Goal: Information Seeking & Learning: Understand process/instructions

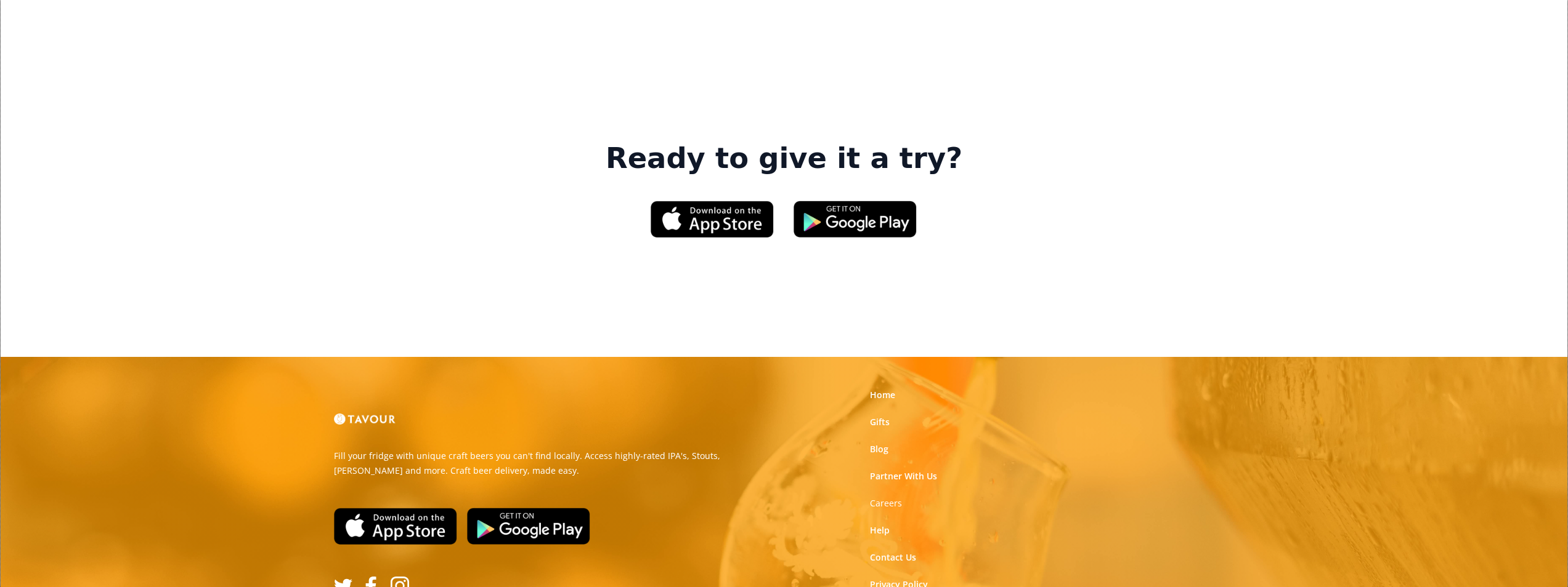
scroll to position [1847, 0]
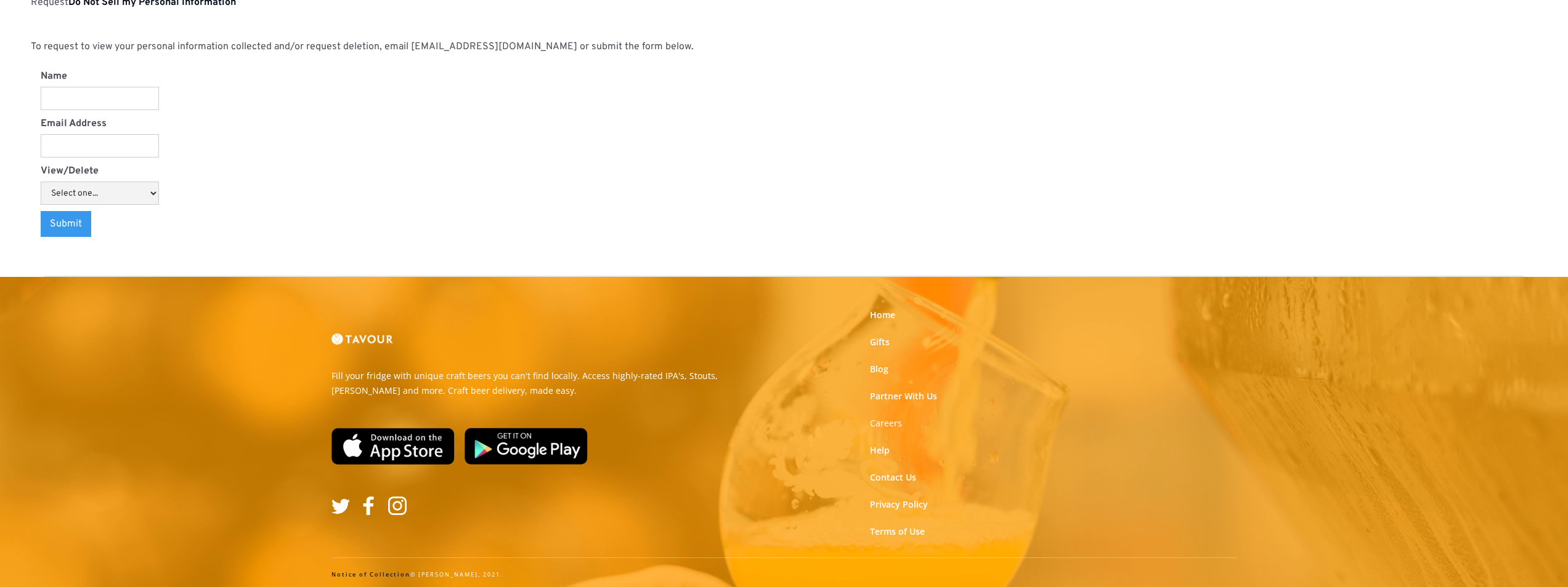
scroll to position [1120, 0]
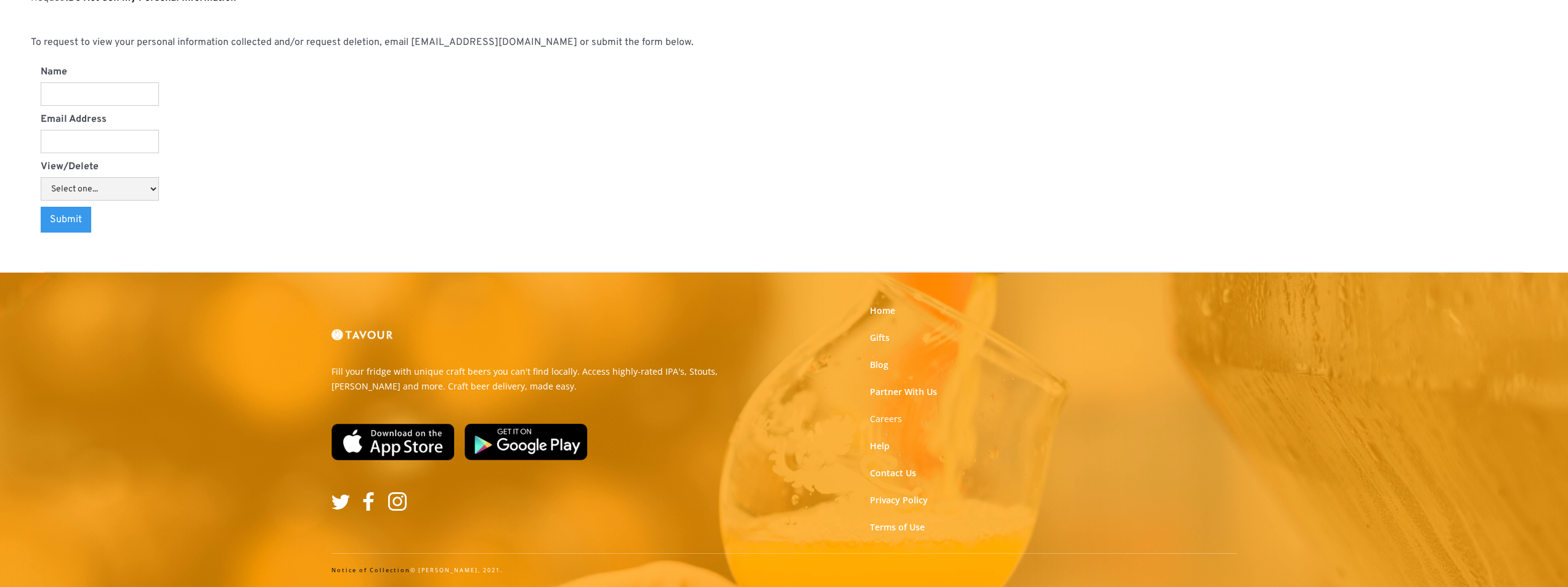
click at [378, 570] on link "Notice of Collection" at bounding box center [371, 570] width 79 height 8
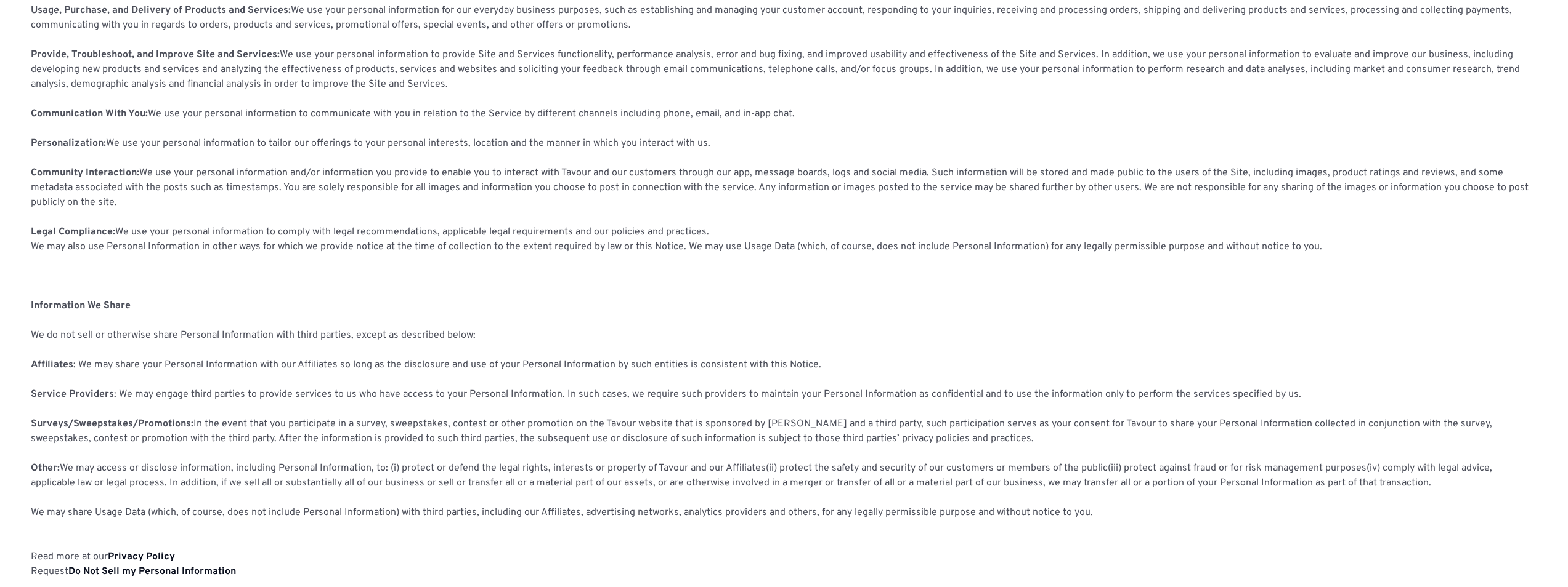
scroll to position [615, 0]
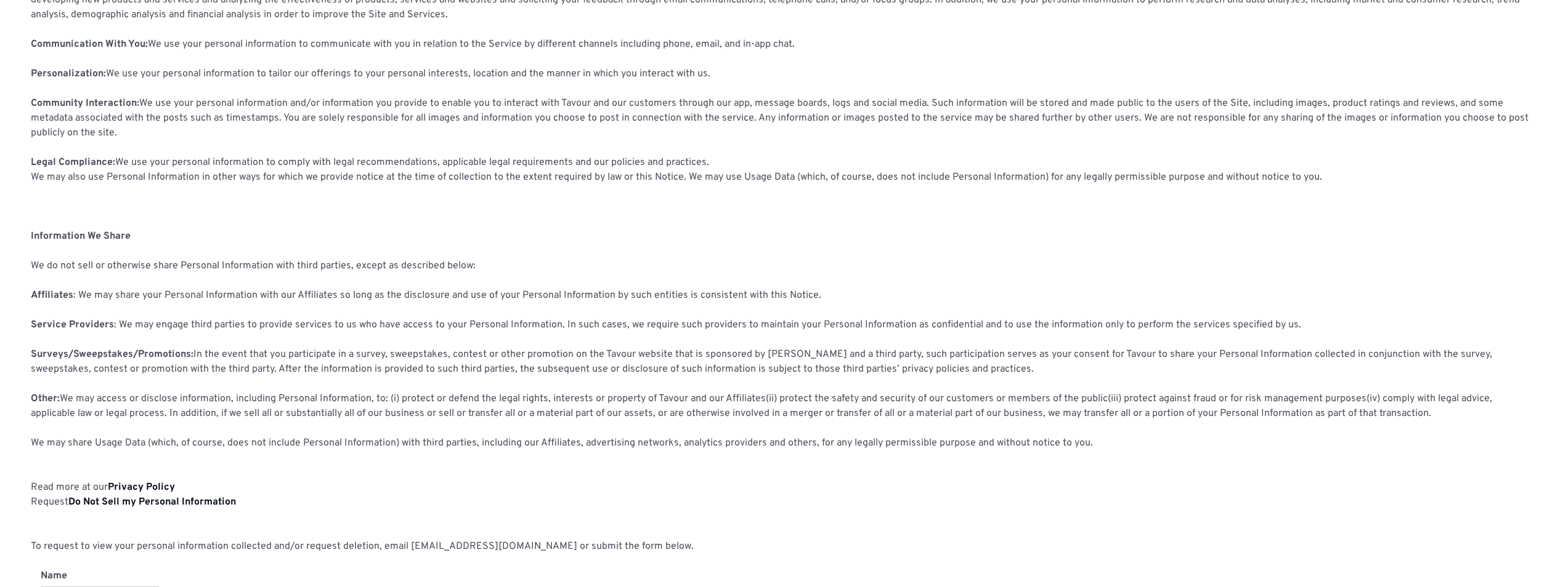
drag, startPoint x: 82, startPoint y: 500, endPoint x: 87, endPoint y: 466, distance: 34.4
click at [82, 500] on strong "Do Not Sell my Personal Information" at bounding box center [152, 502] width 167 height 12
